Goal: Task Accomplishment & Management: Use online tool/utility

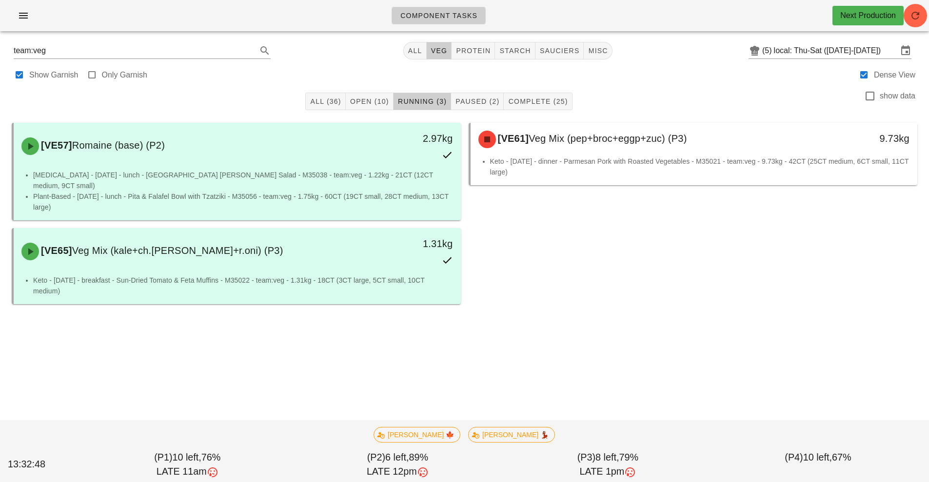
click at [13, 34] on div "Component Tasks Next Production" at bounding box center [464, 19] width 929 height 39
click at [26, 13] on icon "button" at bounding box center [24, 16] width 12 height 12
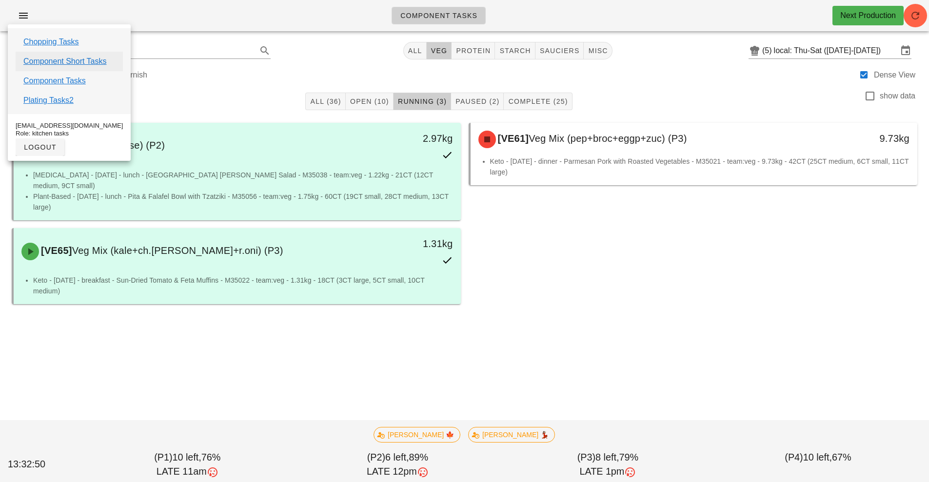
click at [80, 61] on link "Component Short Tasks" at bounding box center [64, 62] width 83 height 12
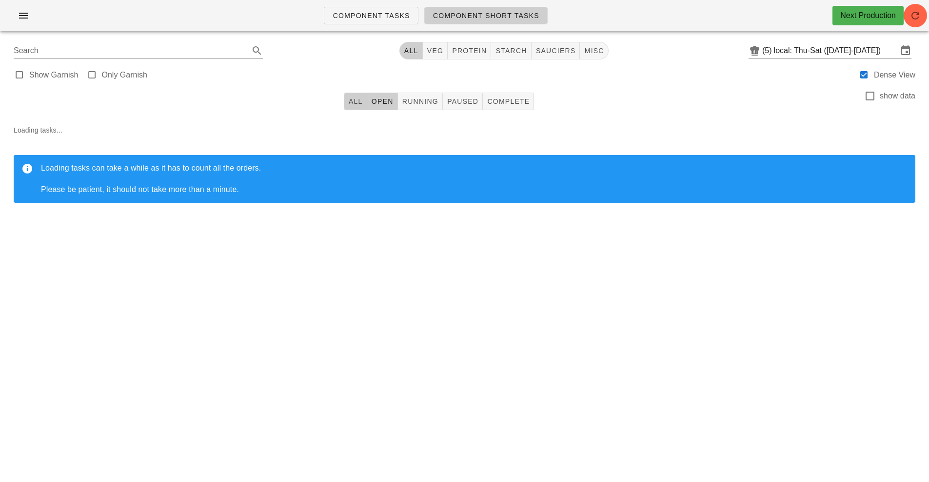
click at [357, 103] on span "All" at bounding box center [355, 102] width 15 height 8
click at [917, 19] on icon "button" at bounding box center [915, 16] width 12 height 12
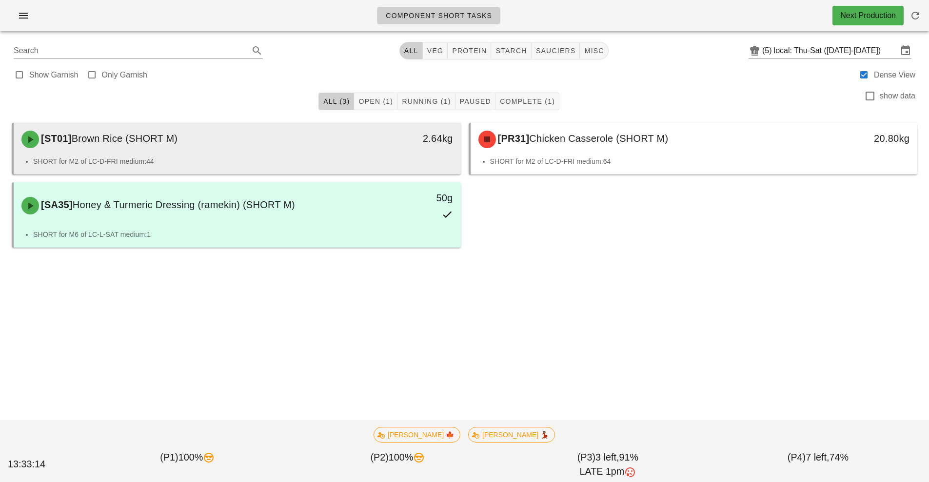
click at [342, 160] on li "SHORT for M2 of LC-D-FRI medium:44" at bounding box center [243, 161] width 420 height 11
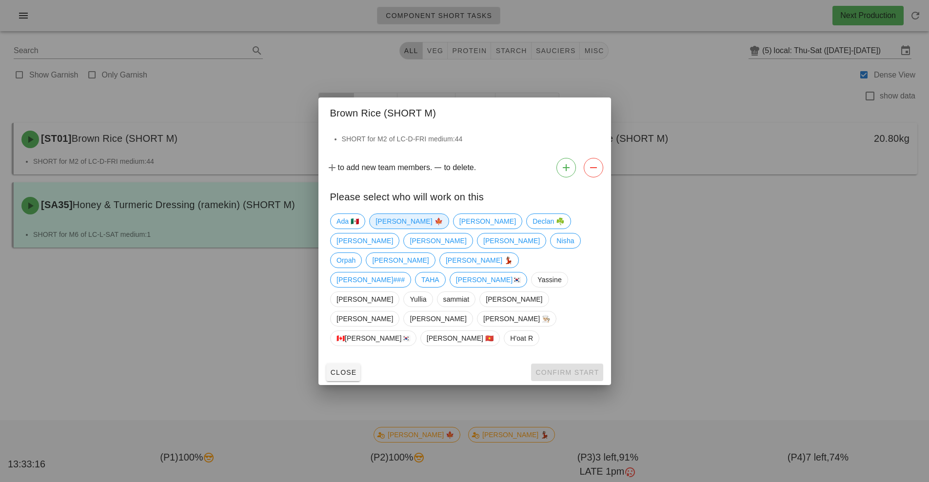
click at [388, 229] on span "[PERSON_NAME] 🍁" at bounding box center [408, 221] width 67 height 15
click at [579, 369] on span "Confirm Start" at bounding box center [567, 373] width 64 height 8
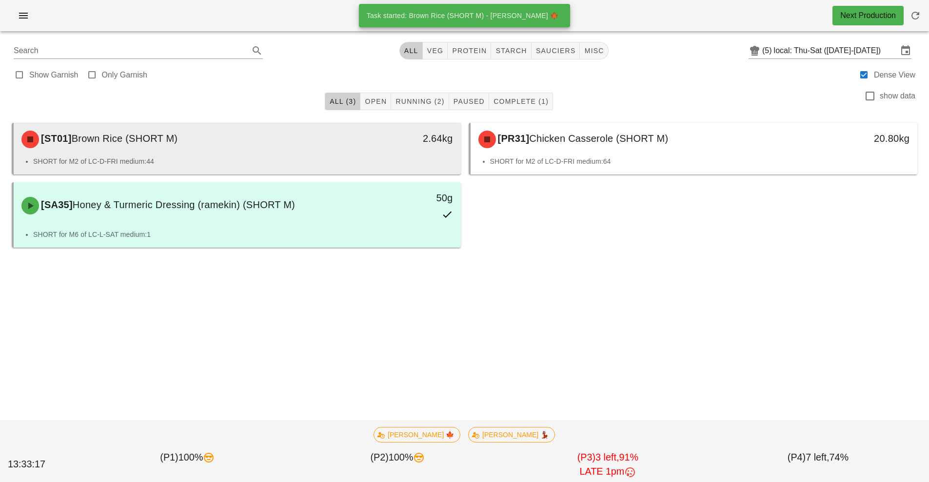
click at [402, 142] on div "2.64kg" at bounding box center [402, 139] width 99 height 16
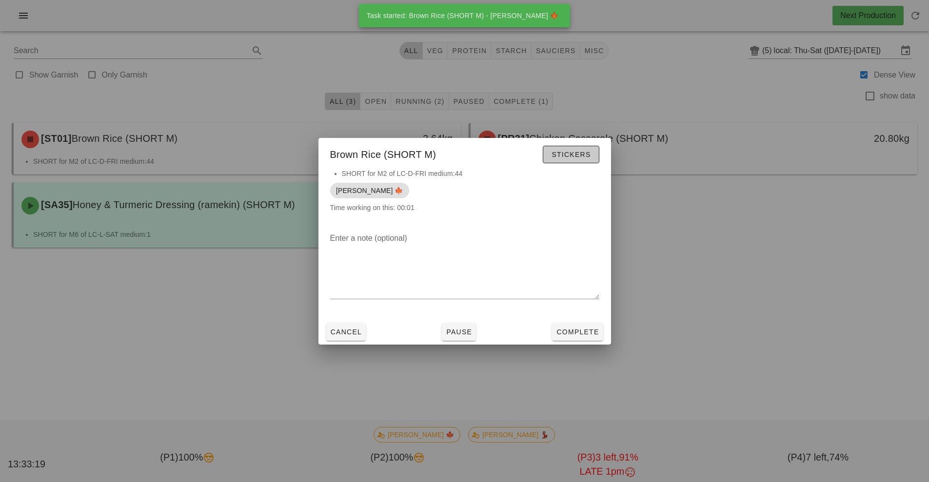
click at [574, 163] on button "Stickers" at bounding box center [571, 155] width 56 height 18
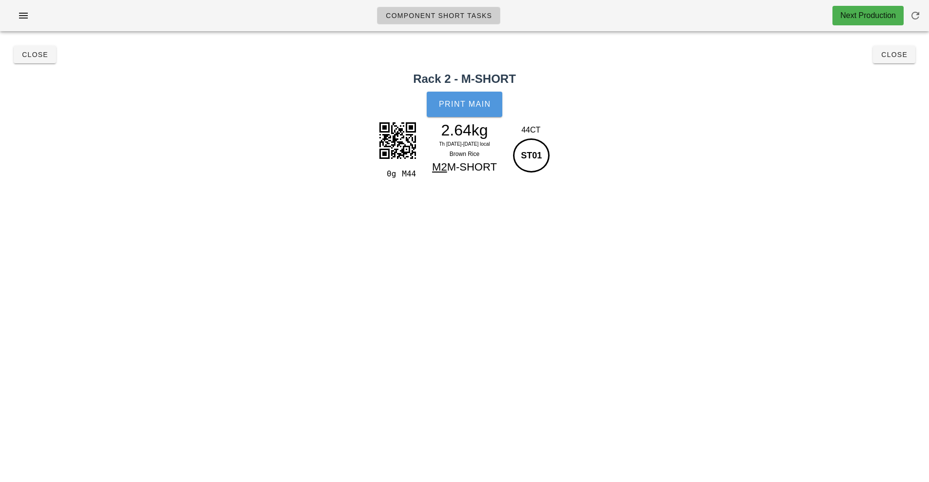
click at [466, 100] on span "Print Main" at bounding box center [464, 104] width 53 height 9
